Goal: Register for event/course

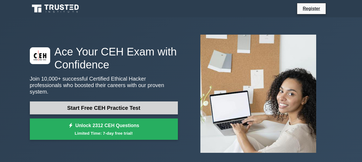
click at [120, 104] on link "Start Free CEH Practice Test" at bounding box center [104, 108] width 148 height 13
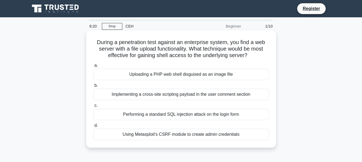
click at [192, 114] on div "Performing a standard SQL injection attack on the login form" at bounding box center [181, 114] width 176 height 11
click at [93, 108] on input "c. Performing a standard SQL injection attack on the login form" at bounding box center [93, 106] width 0 height 4
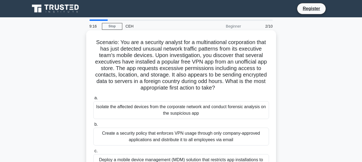
click at [152, 114] on div "Isolate the affected devices from the corporate network and conduct forensic an…" at bounding box center [181, 110] width 176 height 18
click at [93, 100] on input "a. Isolate the affected devices from the corporate network and conduct forensic…" at bounding box center [93, 99] width 0 height 4
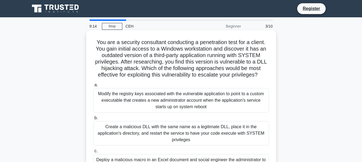
click at [105, 90] on div "Modify the registry keys associated with the vulnerable application to point to…" at bounding box center [181, 100] width 176 height 24
click at [93, 87] on input "a. Modify the registry keys associated with the vulnerable application to point…" at bounding box center [93, 86] width 0 height 4
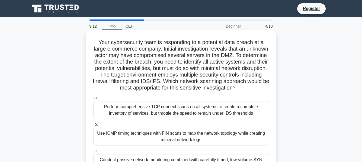
click at [116, 138] on div "Use ICMP timing techniques with FIN scans to map the network topology while cre…" at bounding box center [181, 137] width 176 height 18
click at [93, 127] on input "b. Use ICMP timing techniques with FIN scans to map the network topology while …" at bounding box center [93, 125] width 0 height 4
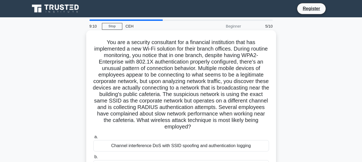
click at [118, 148] on div "Channel interference DoS with SSID spoofing and authentication logging" at bounding box center [181, 146] width 176 height 11
click at [93, 139] on input "a. Channel interference DoS with SSID spoofing and authentication logging" at bounding box center [93, 138] width 0 height 4
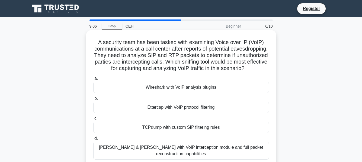
click at [129, 157] on div "Cain & Abel with VoIP interception module and full packet reconstruction capabi…" at bounding box center [181, 151] width 176 height 18
click at [93, 141] on input "d. Cain & Abel with VoIP interception module and full packet reconstruction cap…" at bounding box center [93, 139] width 0 height 4
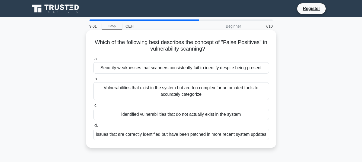
click at [165, 68] on div "Security weaknesses that scanners consistently fail to identify despite being p…" at bounding box center [181, 67] width 176 height 11
click at [93, 61] on input "a. Security weaknesses that scanners consistently fail to identify despite bein…" at bounding box center [93, 60] width 0 height 4
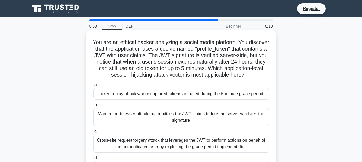
click at [139, 98] on div "Token replay attack where captured tokens are used during the 5-minute grace pe…" at bounding box center [181, 93] width 176 height 11
click at [93, 87] on input "a. Token replay attack where captured tokens are used during the 5-minute grace…" at bounding box center [93, 86] width 0 height 4
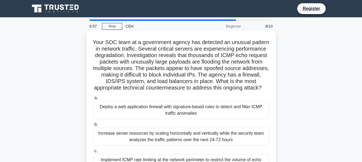
click at [156, 117] on div "Deploy a web application firewall with signature-based rules to detect and filt…" at bounding box center [181, 110] width 176 height 18
click at [93, 100] on input "a. Deploy a web application firewall with signature-based rules to detect and f…" at bounding box center [93, 99] width 0 height 4
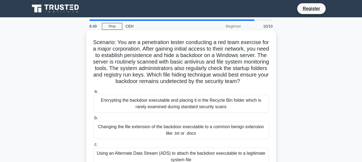
click at [166, 113] on div "Encrypting the backdoor executable and placing it in the Recycle Bin folder whi…" at bounding box center [181, 104] width 176 height 18
click at [93, 94] on input "a. Encrypting the backdoor executable and placing it in the Recycle Bin folder …" at bounding box center [93, 92] width 0 height 4
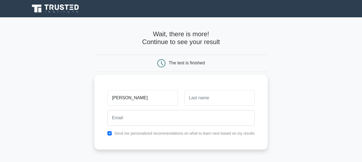
type input "Myles"
click at [205, 98] on input "text" at bounding box center [219, 98] width 70 height 16
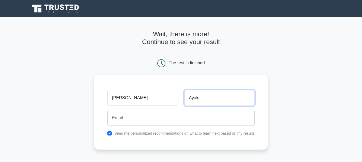
click at [192, 100] on input "Ayaki" at bounding box center [219, 98] width 70 height 16
click at [197, 103] on input "Ayaki" at bounding box center [219, 98] width 70 height 16
click at [206, 100] on input "Ayaki" at bounding box center [219, 98] width 70 height 16
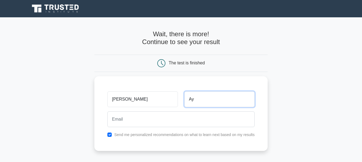
type input "A"
type input "W"
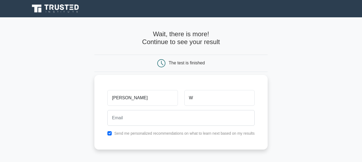
click at [200, 107] on div "W" at bounding box center [219, 98] width 77 height 20
click at [203, 97] on input "W" at bounding box center [219, 98] width 70 height 16
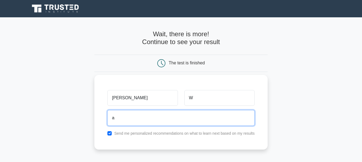
type input "a"
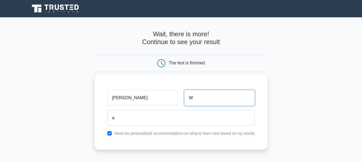
drag, startPoint x: 205, startPoint y: 115, endPoint x: 194, endPoint y: 100, distance: 18.7
click at [194, 100] on input "W" at bounding box center [219, 98] width 70 height 16
click at [195, 100] on input "W" at bounding box center [219, 98] width 70 height 16
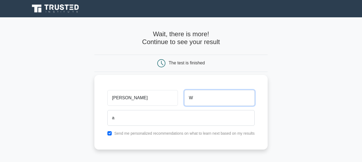
click at [195, 100] on input "W" at bounding box center [219, 98] width 70 height 16
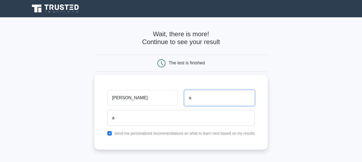
type input "a"
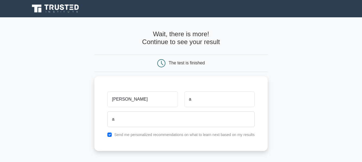
drag, startPoint x: 195, startPoint y: 100, endPoint x: 303, endPoint y: 59, distance: 115.7
click at [303, 59] on main "Wait, there is more! Continue to see your result The test is finished Myles a a" at bounding box center [181, 114] width 362 height 195
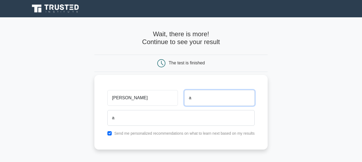
click at [209, 92] on input "a" at bounding box center [219, 98] width 70 height 16
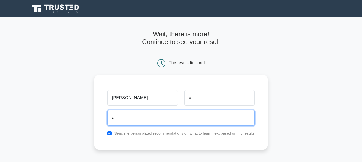
click at [148, 117] on input "a" at bounding box center [180, 118] width 147 height 16
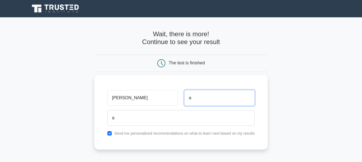
click at [202, 105] on input "a" at bounding box center [219, 98] width 70 height 16
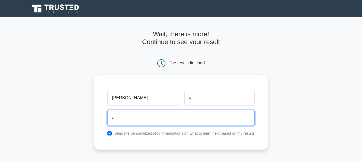
click at [200, 111] on input "a" at bounding box center [180, 118] width 147 height 16
click at [203, 117] on input "a" at bounding box center [180, 118] width 147 height 16
type input "[EMAIL_ADDRESS][DOMAIN_NAME]"
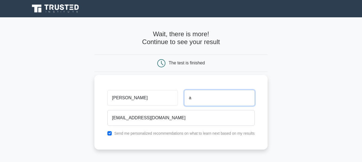
click at [199, 100] on input "a" at bounding box center [219, 98] width 70 height 16
click at [228, 104] on input "a" at bounding box center [219, 98] width 70 height 16
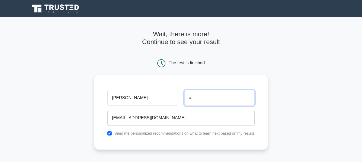
click at [221, 97] on input "a" at bounding box center [219, 98] width 70 height 16
click at [211, 101] on input "a" at bounding box center [219, 98] width 70 height 16
click at [200, 96] on input "a" at bounding box center [219, 98] width 70 height 16
click at [221, 97] on input "a" at bounding box center [219, 98] width 70 height 16
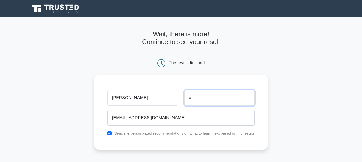
click at [221, 97] on input "a" at bounding box center [219, 98] width 70 height 16
click at [207, 96] on input "a" at bounding box center [219, 98] width 70 height 16
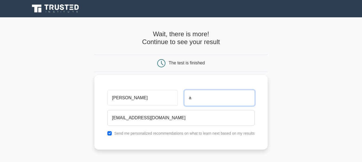
click at [207, 96] on input "a" at bounding box center [219, 98] width 70 height 16
click at [212, 99] on input "Anything" at bounding box center [219, 98] width 70 height 16
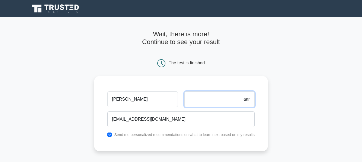
type input "Anything aan"
click at [184, 66] on div "The test is finished" at bounding box center [181, 63] width 116 height 8
click at [192, 40] on h4 "Wait, there is more! Continue to see your result" at bounding box center [180, 38] width 173 height 16
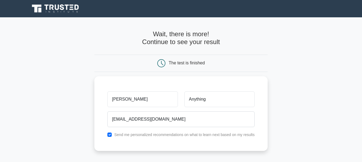
click at [218, 59] on div "The test is finished" at bounding box center [180, 63] width 173 height 17
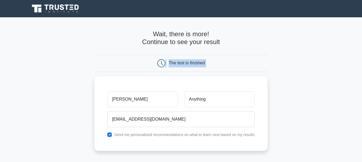
click at [218, 59] on div "The test is finished" at bounding box center [180, 63] width 173 height 17
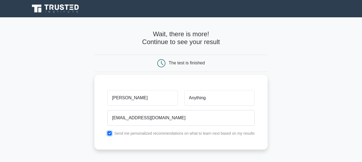
click at [110, 132] on input "checkbox" at bounding box center [109, 134] width 4 height 4
checkbox input "true"
